Goal: Obtain resource: Download file/media

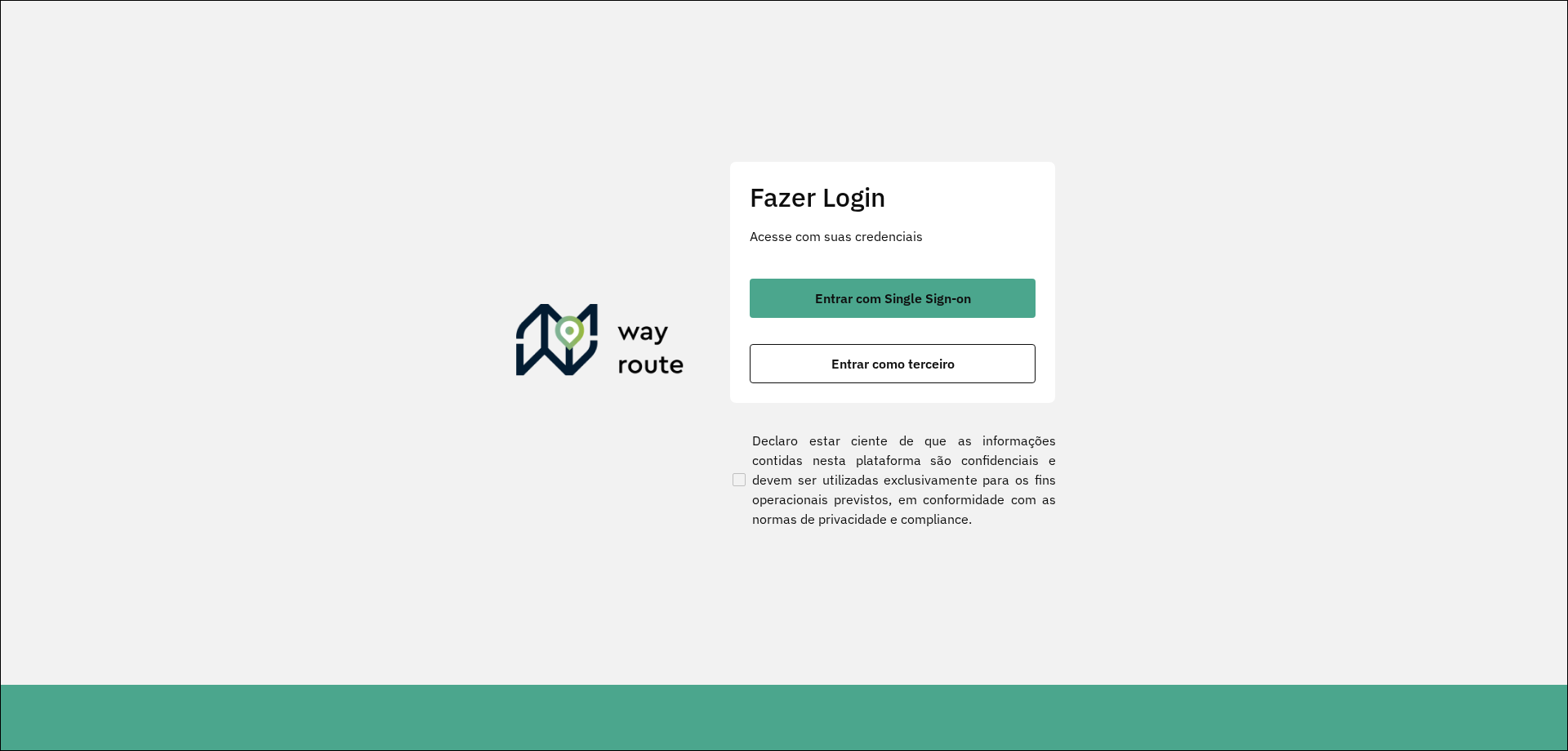
click at [909, 274] on div "Fazer Login Acesse com suas credenciais Entrar com Single Sign-on Entrar como t…" at bounding box center [893, 282] width 327 height 242
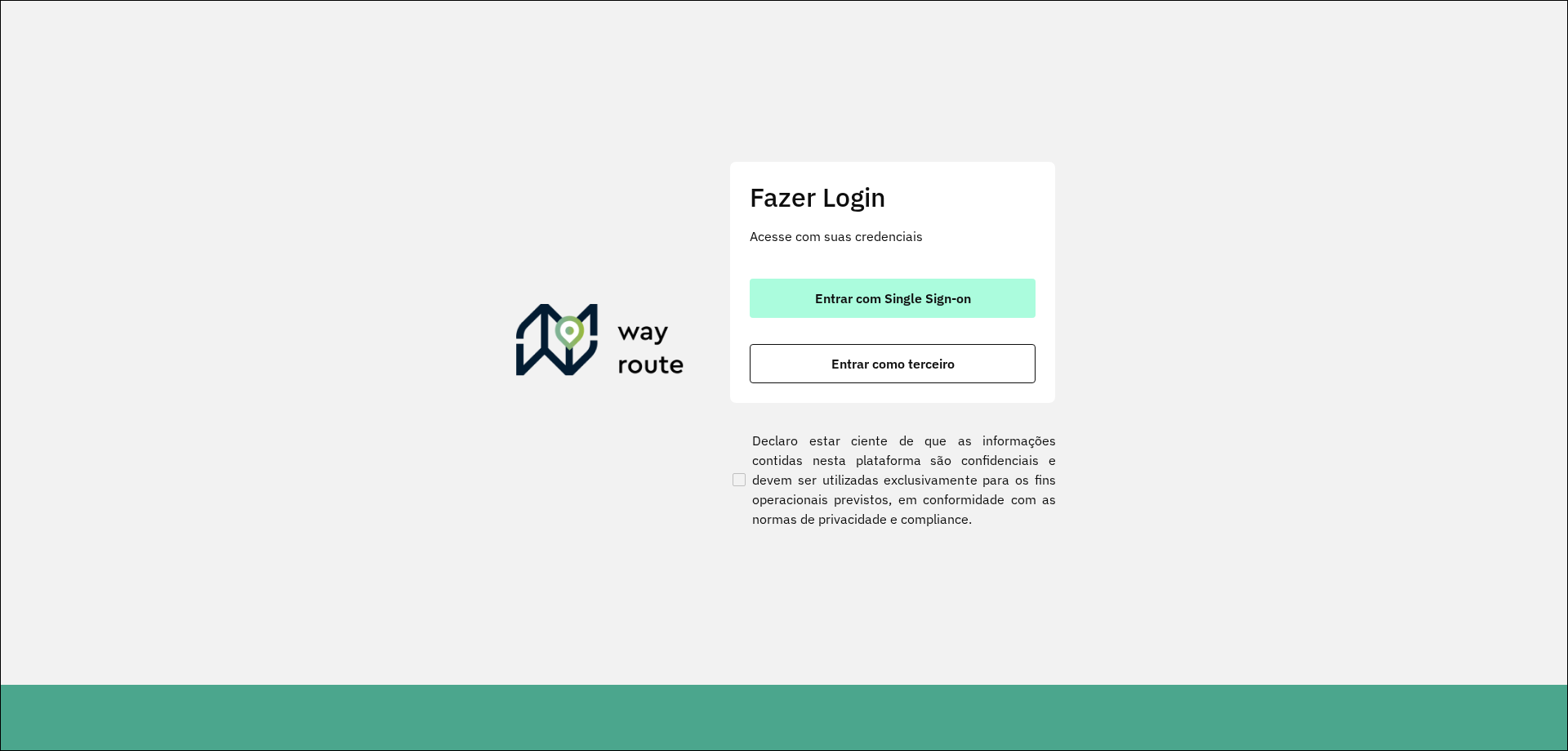
click at [917, 297] on span "Entrar com Single Sign-on" at bounding box center [894, 298] width 156 height 13
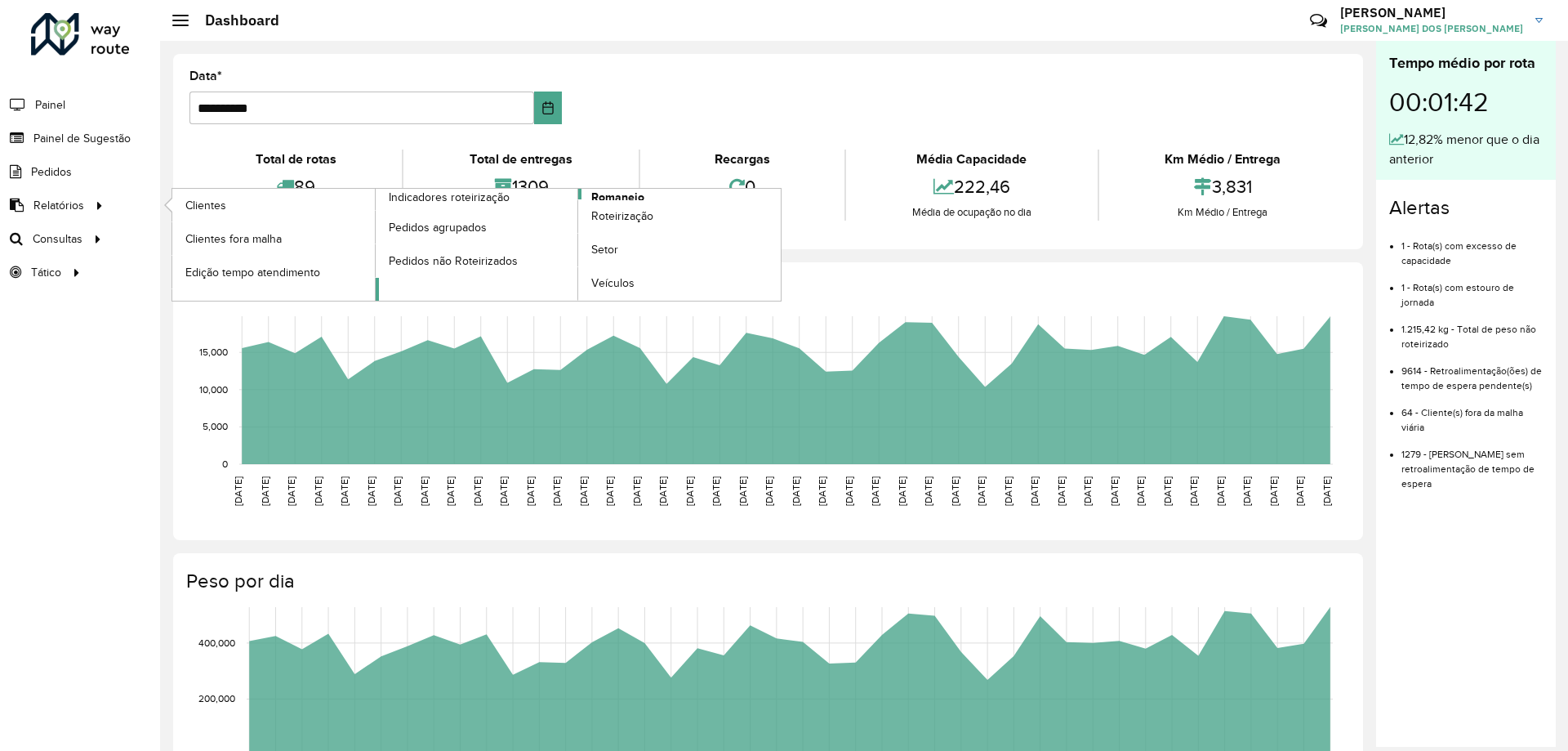
click at [609, 192] on span "Romaneio" at bounding box center [618, 197] width 53 height 17
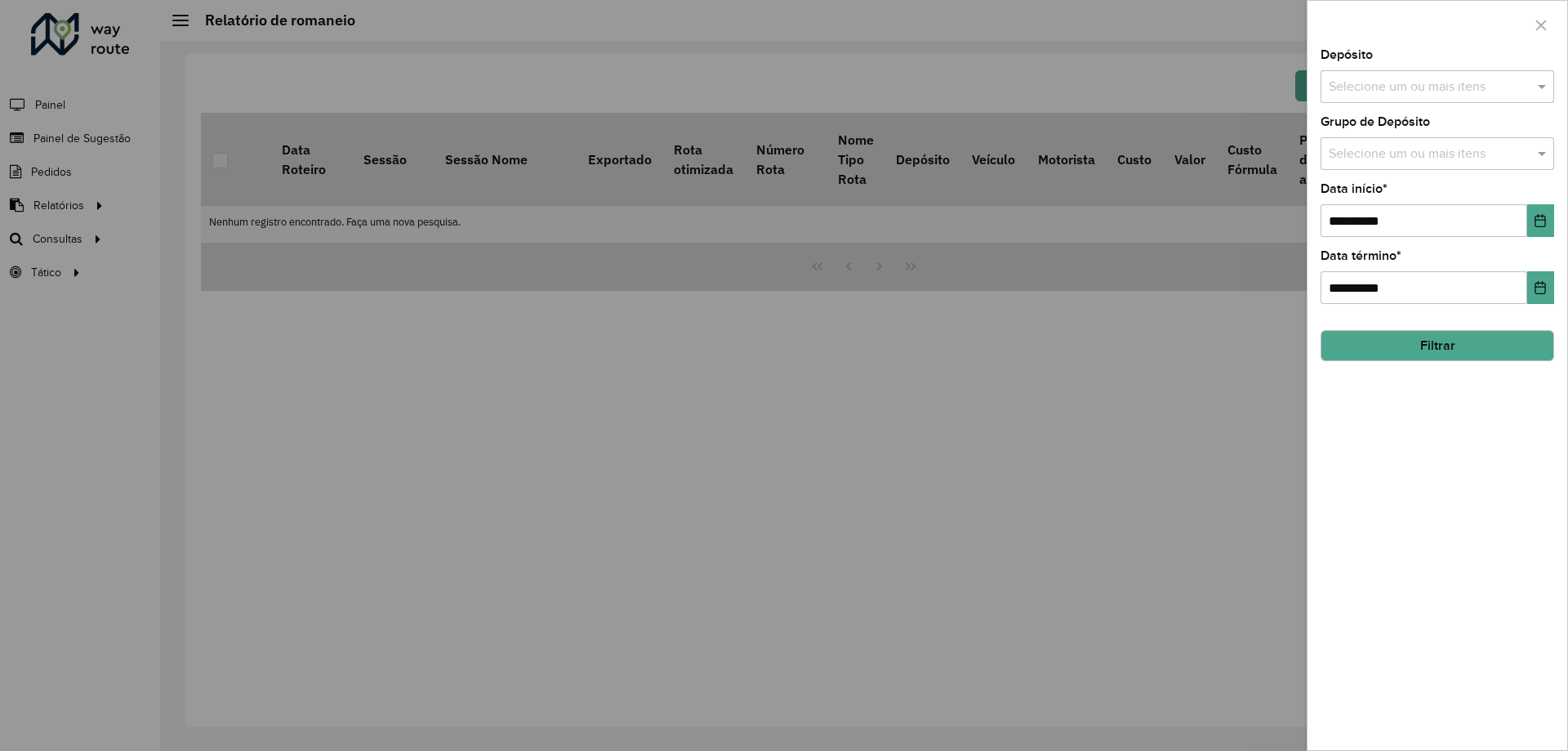
click at [1350, 77] on input "text" at bounding box center [1429, 87] width 209 height 19
click at [1385, 167] on div "CDD Santa Luzia" at bounding box center [1437, 168] width 232 height 28
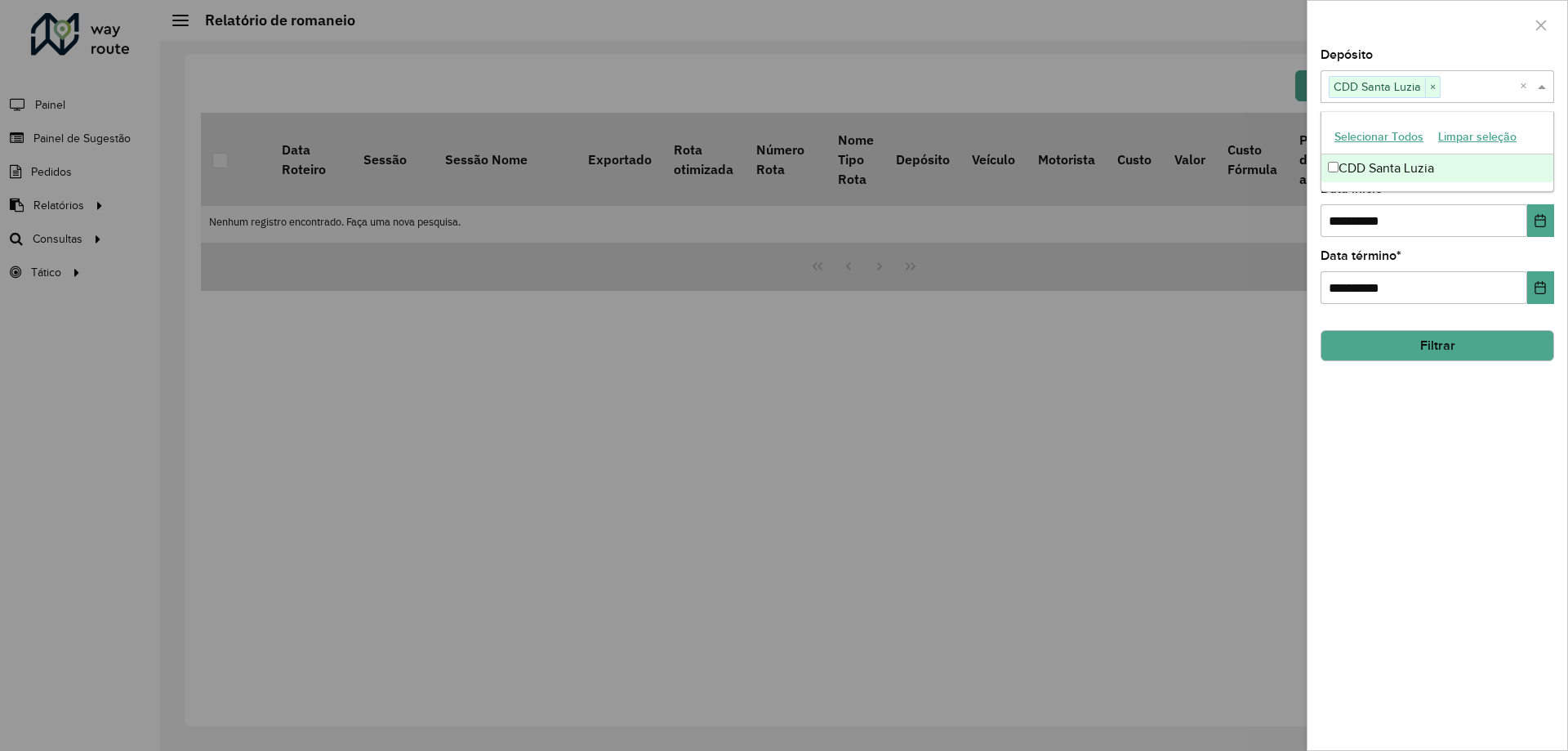
click at [1450, 33] on div at bounding box center [1437, 25] width 259 height 48
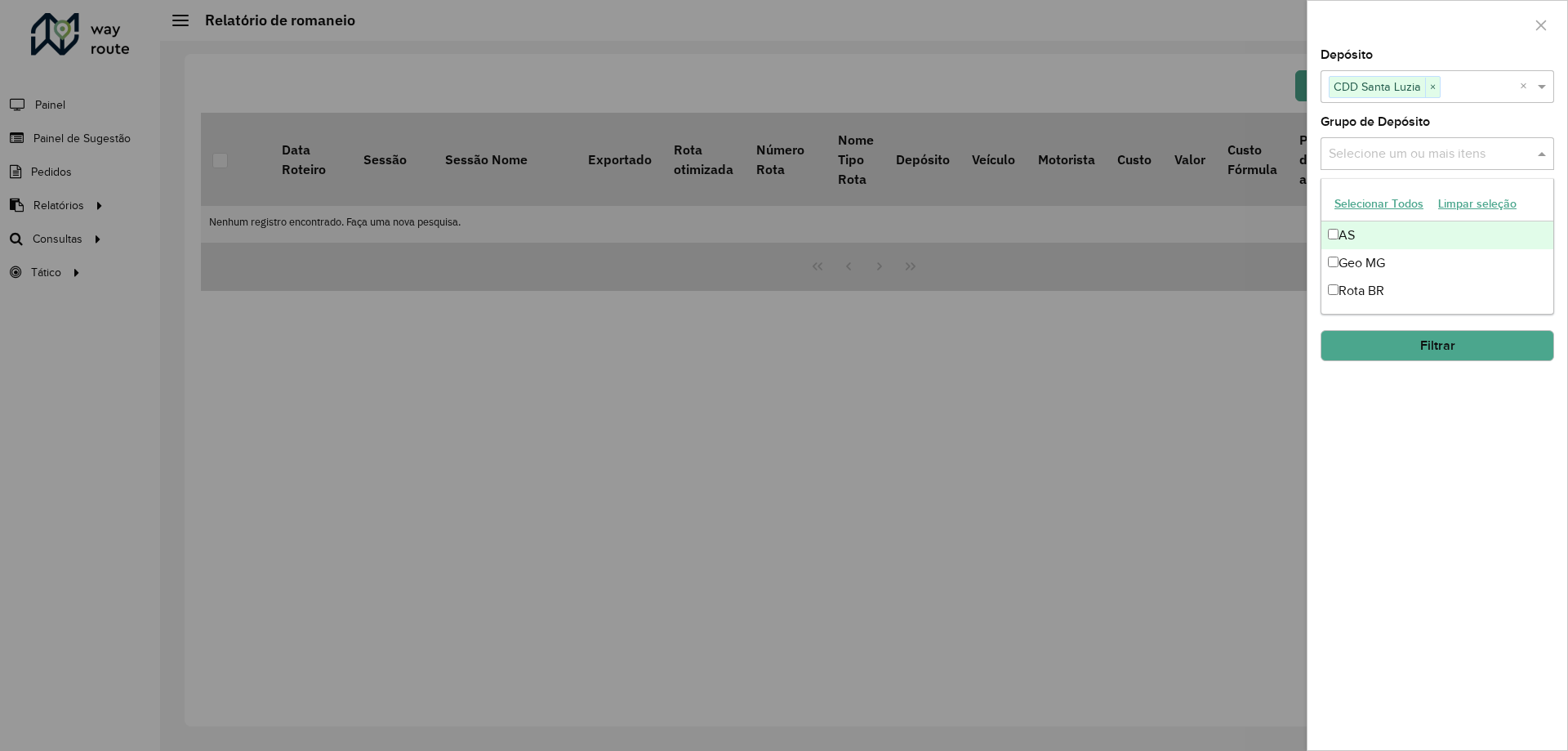
click at [1470, 145] on input "text" at bounding box center [1429, 154] width 209 height 19
click at [1361, 254] on div "Geo MG" at bounding box center [1437, 263] width 232 height 28
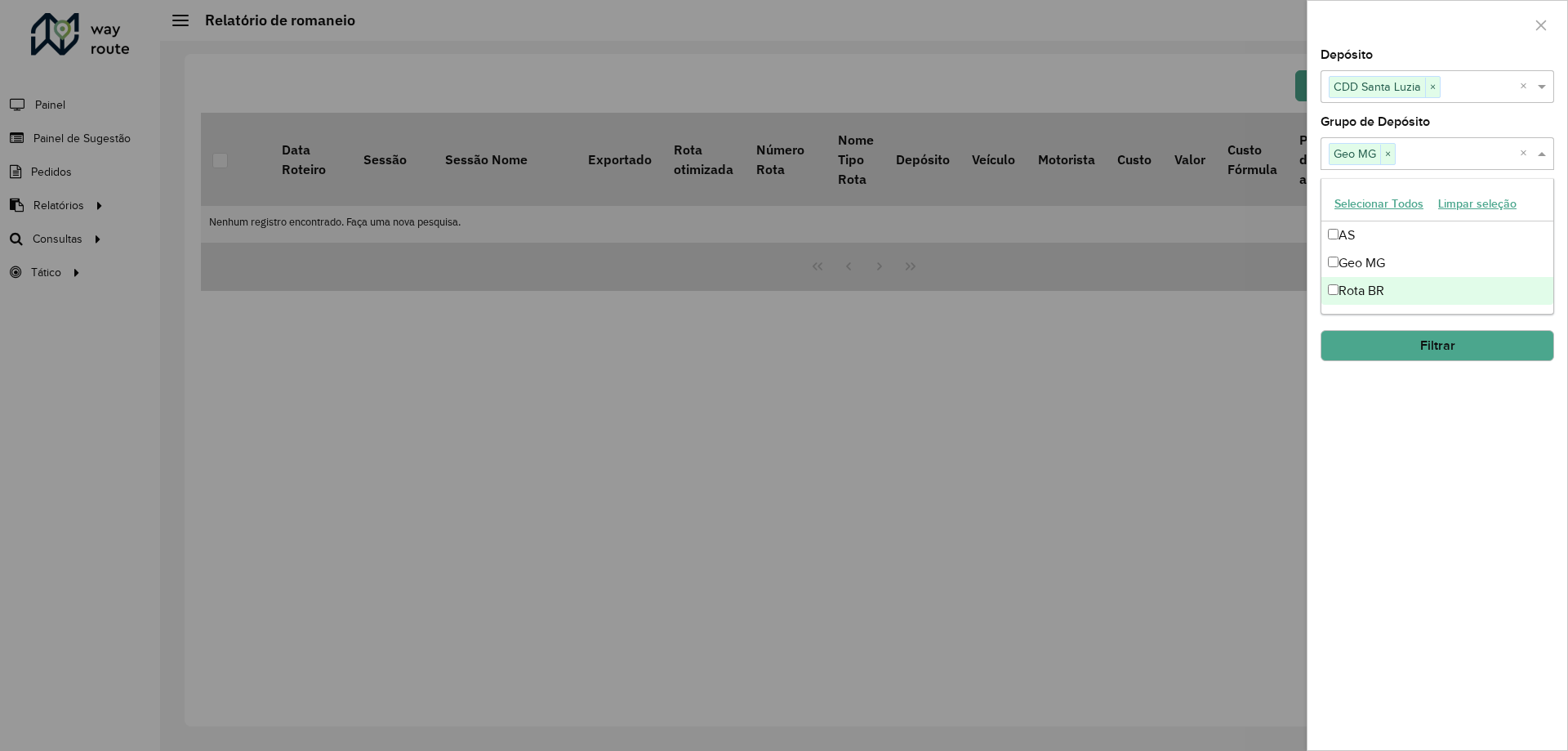
click at [1497, 487] on div "**********" at bounding box center [1437, 399] width 259 height 701
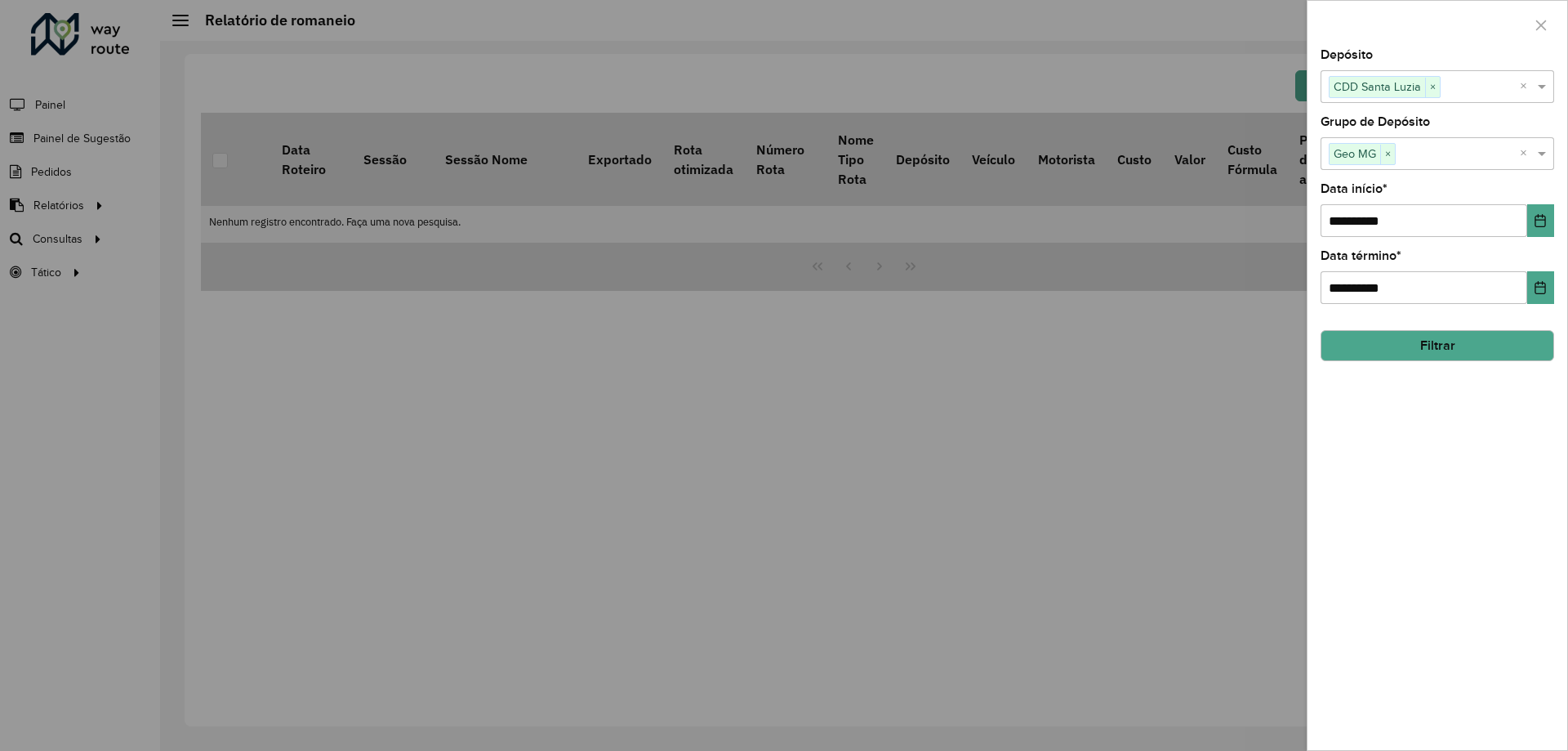
drag, startPoint x: 1455, startPoint y: 347, endPoint x: 1392, endPoint y: 471, distance: 139.1
click at [1454, 347] on button "Filtrar" at bounding box center [1437, 346] width 234 height 31
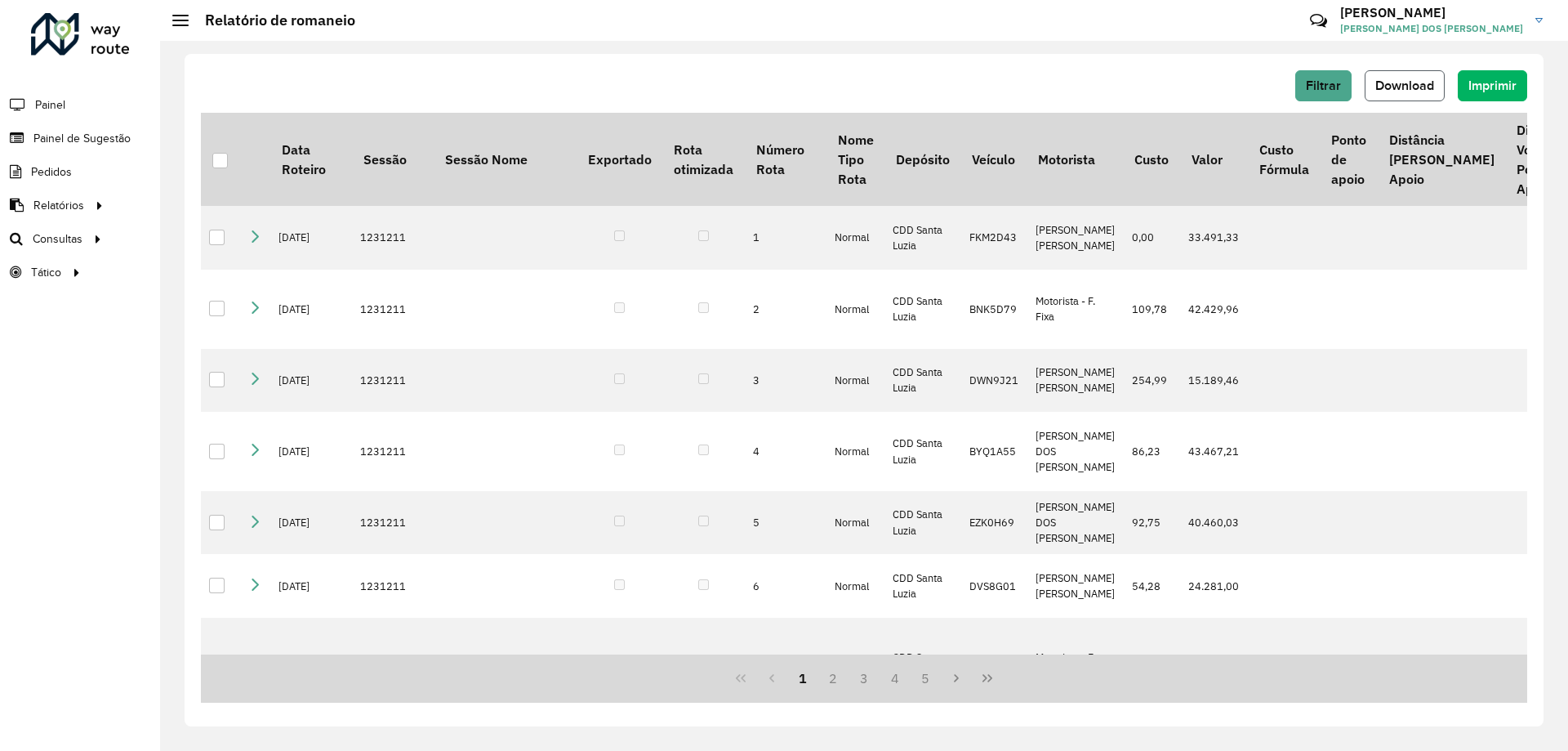
click at [1401, 76] on button "Download" at bounding box center [1404, 86] width 80 height 31
